Goal: Transaction & Acquisition: Subscribe to service/newsletter

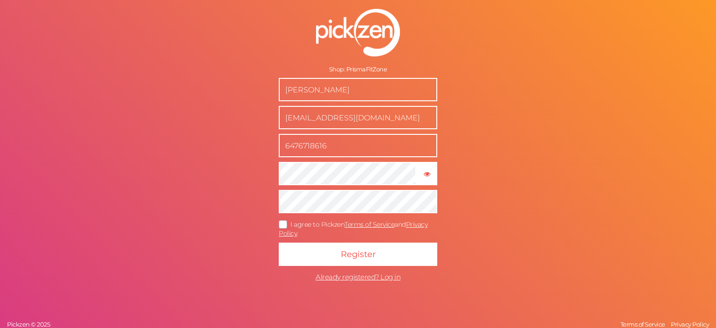
drag, startPoint x: 350, startPoint y: 90, endPoint x: 268, endPoint y: 92, distance: 82.1
click at [279, 92] on input "Sonam Marria" at bounding box center [358, 89] width 159 height 23
click at [299, 162] on form "Shop: PrismaFitZone Sonam Marria support@prismafitzone.com 6476718616 × Show pa…" at bounding box center [358, 147] width 233 height 314
click at [277, 223] on icon at bounding box center [283, 223] width 15 height 5
click at [0, 0] on input "I agree to Pickzen Terms of Service and Privacy Policy ." at bounding box center [0, 0] width 0 height 0
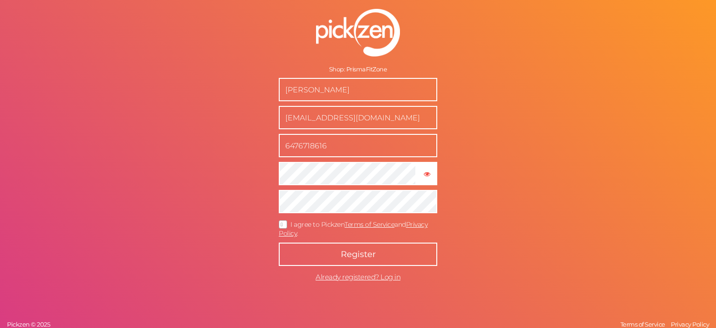
click at [289, 255] on button "Register" at bounding box center [358, 253] width 159 height 23
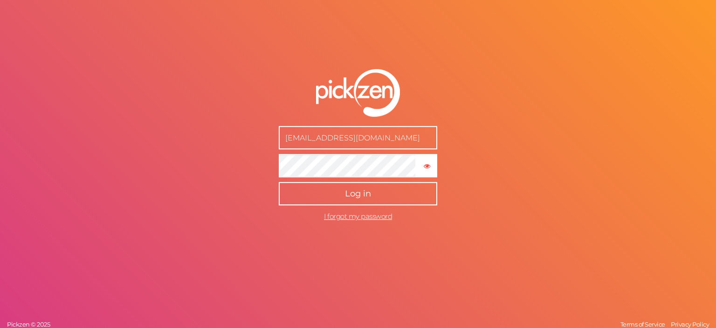
type input "[EMAIL_ADDRESS][DOMAIN_NAME]"
click at [344, 201] on button "Log in" at bounding box center [358, 193] width 159 height 23
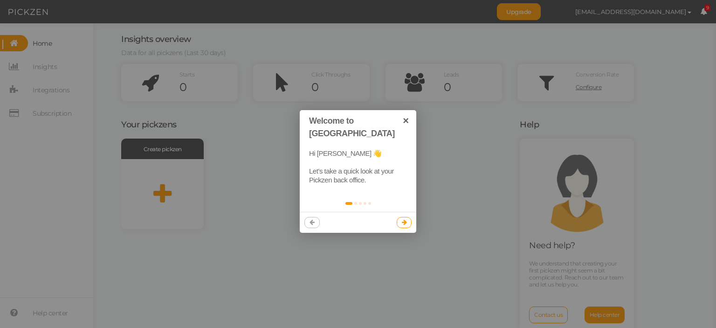
click at [403, 217] on link at bounding box center [404, 222] width 15 height 11
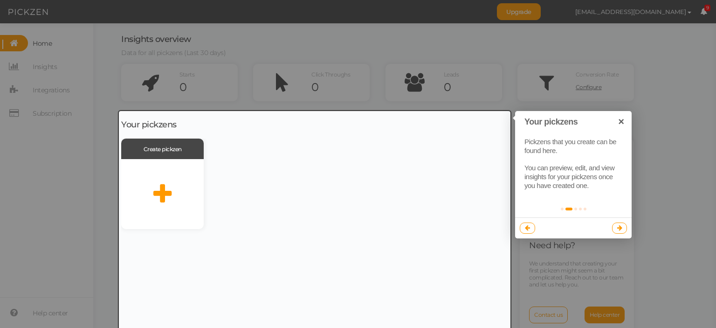
click at [622, 225] on link at bounding box center [619, 227] width 15 height 11
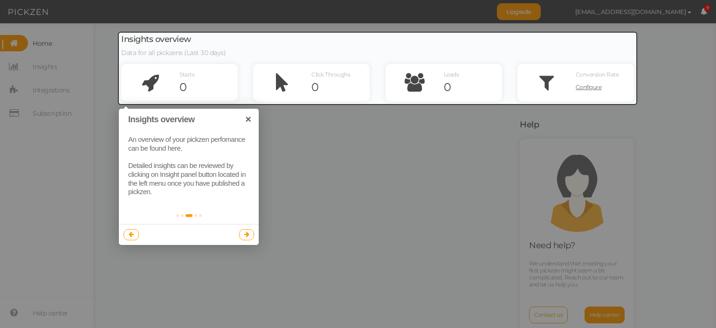
click at [318, 227] on div at bounding box center [358, 164] width 716 height 328
click at [240, 234] on link at bounding box center [246, 234] width 15 height 11
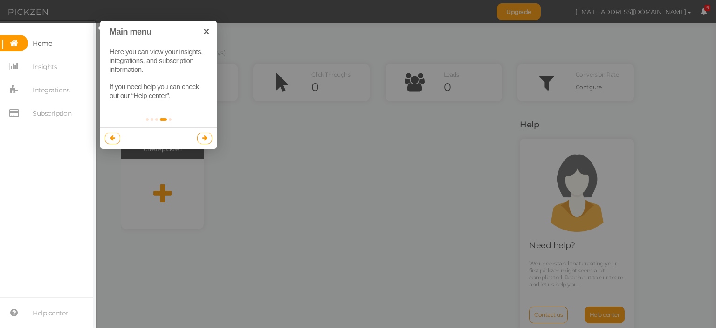
click at [206, 135] on icon at bounding box center [204, 138] width 5 height 6
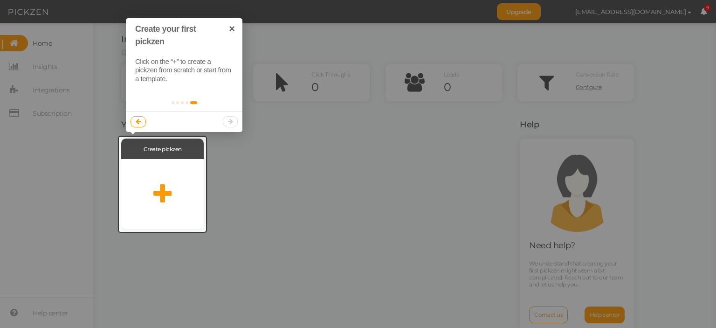
click at [227, 119] on div at bounding box center [184, 121] width 117 height 21
click at [174, 171] on div at bounding box center [162, 194] width 83 height 70
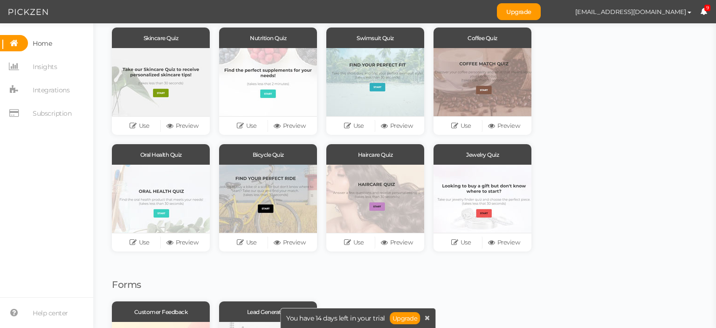
scroll to position [93, 0]
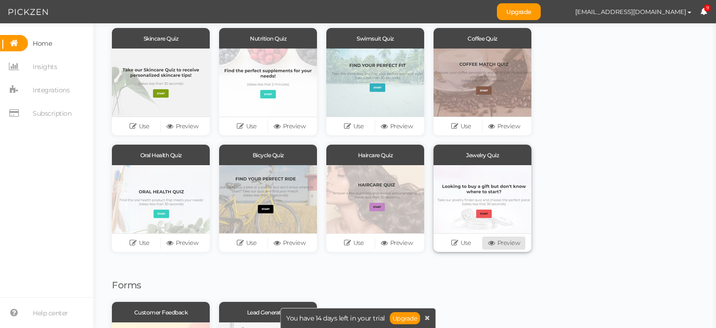
click at [495, 241] on icon at bounding box center [492, 242] width 9 height 7
click at [53, 111] on span "Subscription" at bounding box center [52, 113] width 39 height 15
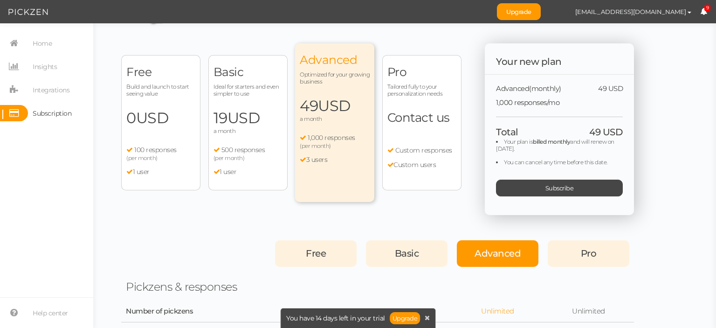
scroll to position [17, 0]
click at [144, 132] on div "Free Build and launch to start seeing value 0 USD a month 100 responses (per mo…" at bounding box center [160, 122] width 79 height 135
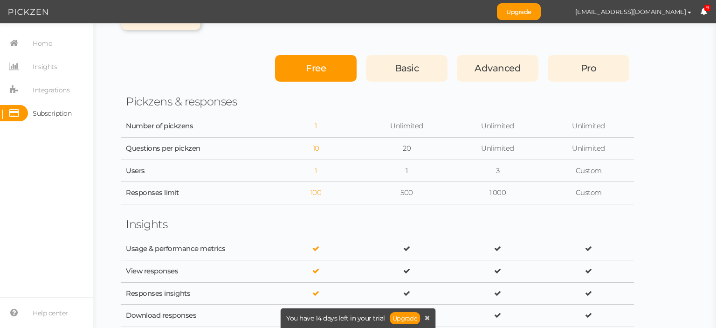
scroll to position [188, 0]
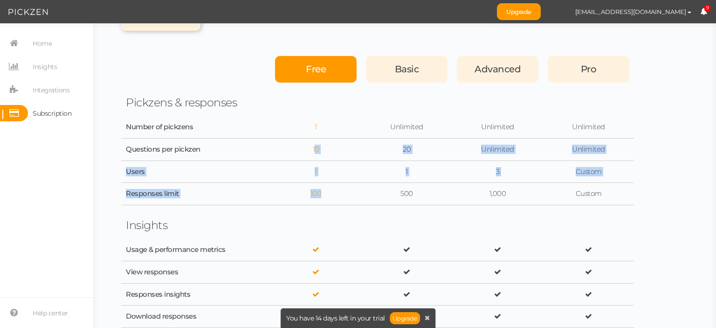
drag, startPoint x: 320, startPoint y: 199, endPoint x: 317, endPoint y: 155, distance: 43.5
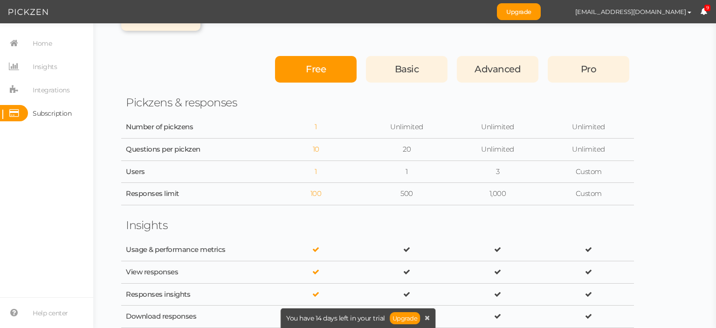
click at [317, 155] on div "Questions per pickzen 10 20 Unlimited Unlimited" at bounding box center [377, 149] width 513 height 22
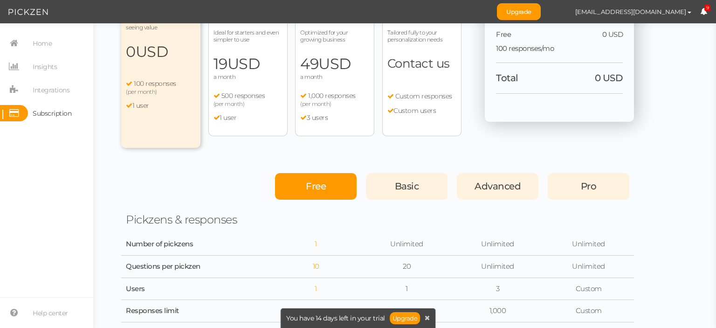
scroll to position [0, 0]
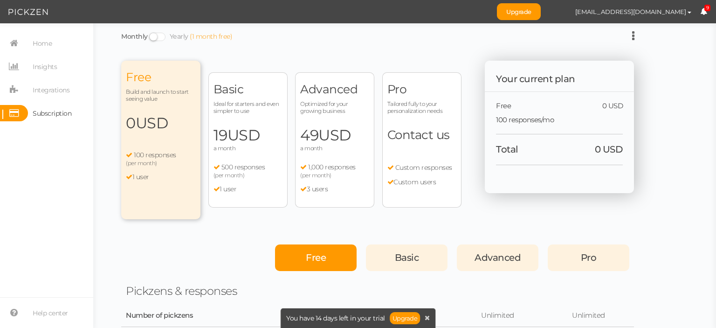
click at [629, 39] on div "Monthly Yearly (1 month free)" at bounding box center [377, 36] width 513 height 12
click at [631, 39] on div "Monthly Yearly (1 month free)" at bounding box center [377, 36] width 513 height 12
